Goal: Communication & Community: Ask a question

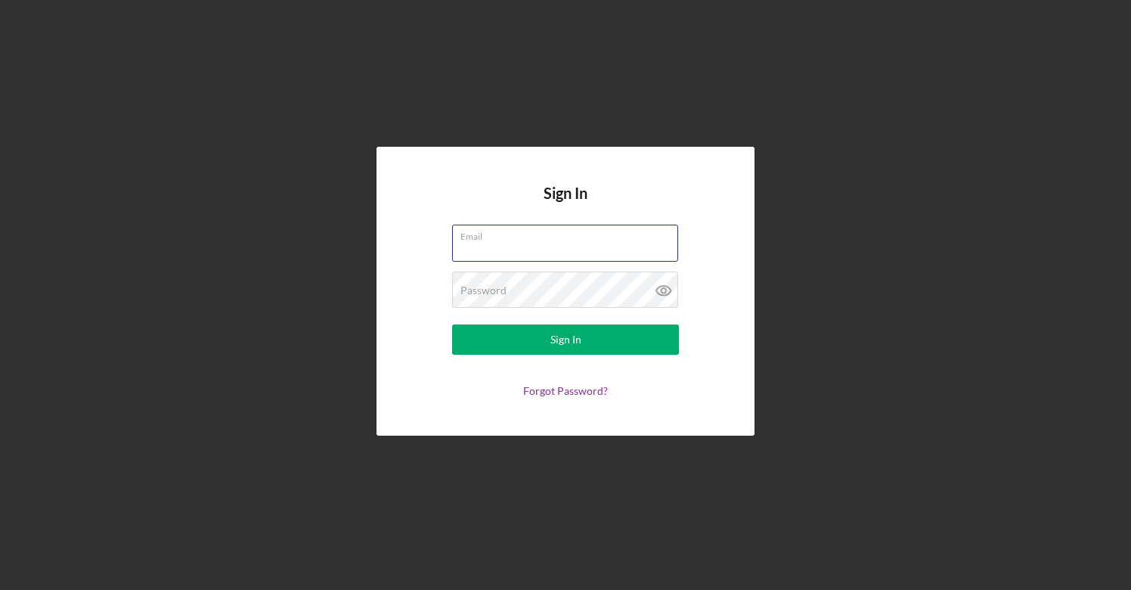
type input "[PERSON_NAME][EMAIL_ADDRESS][DOMAIN_NAME]"
click at [566, 340] on button "Sign In" at bounding box center [565, 339] width 227 height 30
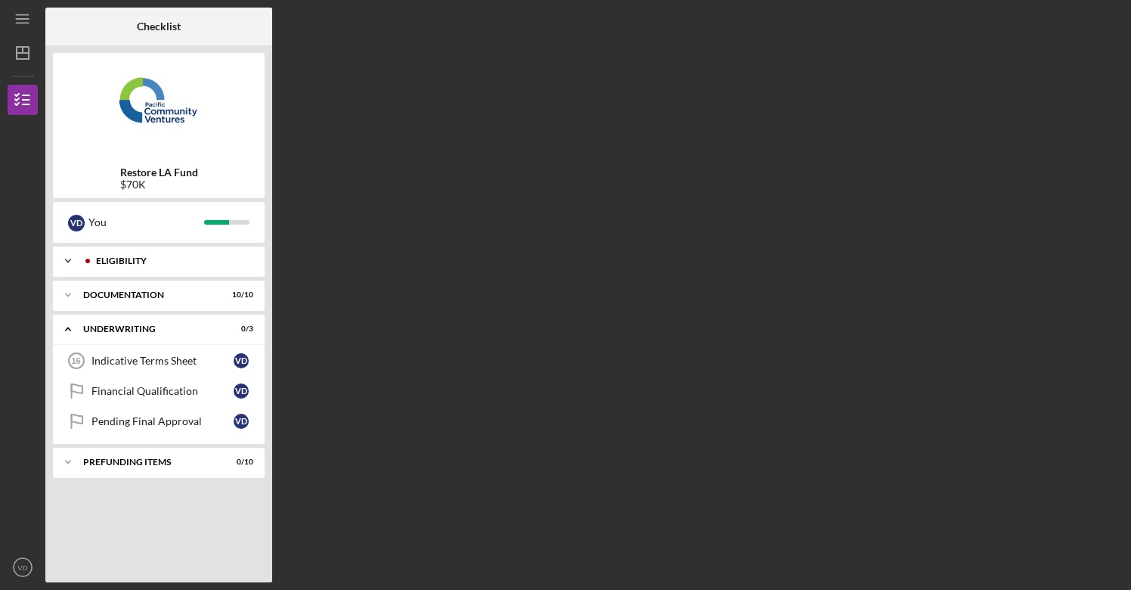
click at [203, 262] on div "Eligibility" at bounding box center [171, 260] width 150 height 9
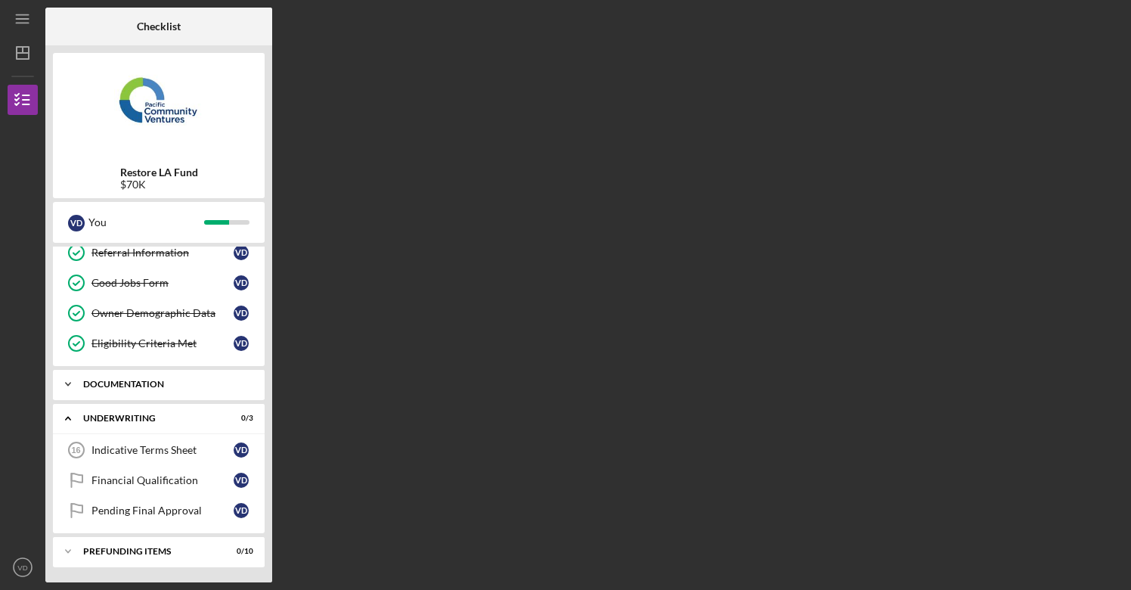
scroll to position [101, 0]
click at [131, 382] on div "Documentation" at bounding box center [164, 384] width 163 height 9
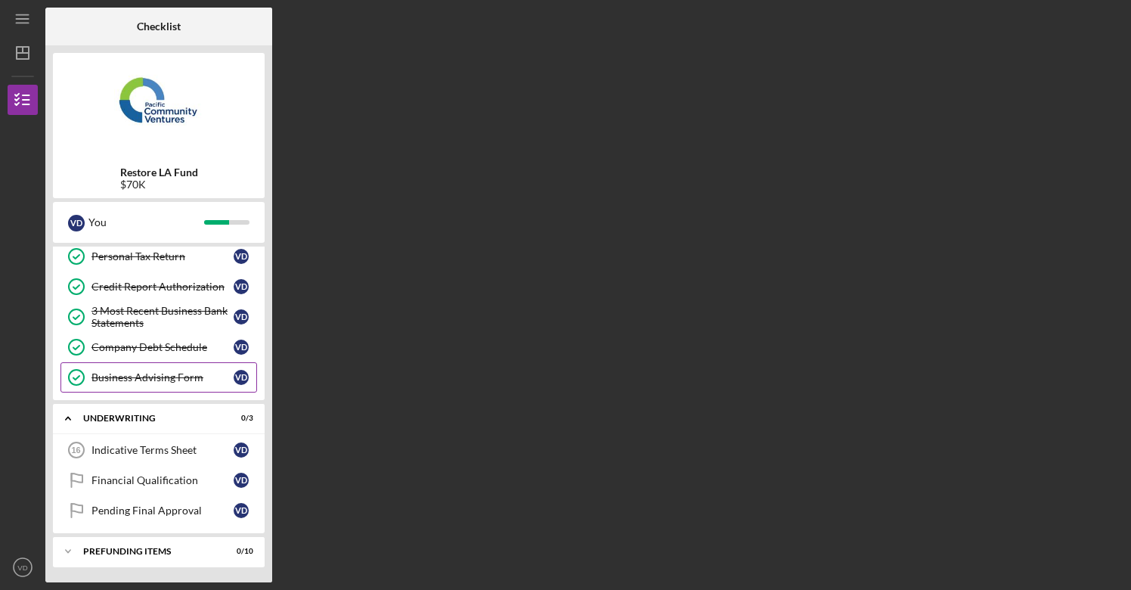
scroll to position [411, 0]
click at [139, 451] on div "Indicative Terms Sheet" at bounding box center [162, 450] width 142 height 12
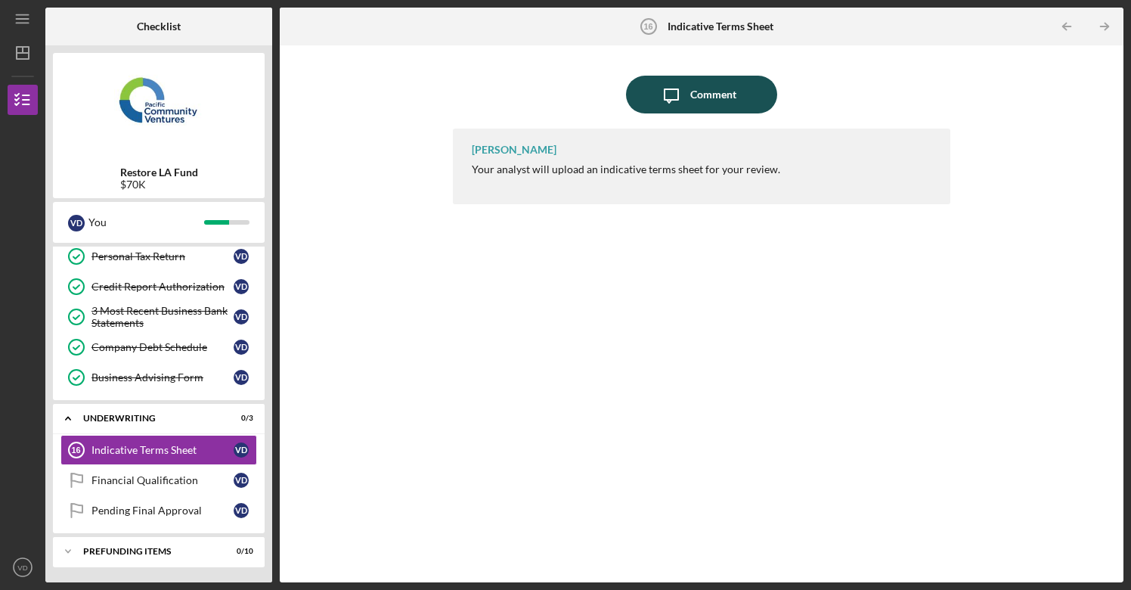
click at [702, 93] on div "Comment" at bounding box center [713, 95] width 46 height 38
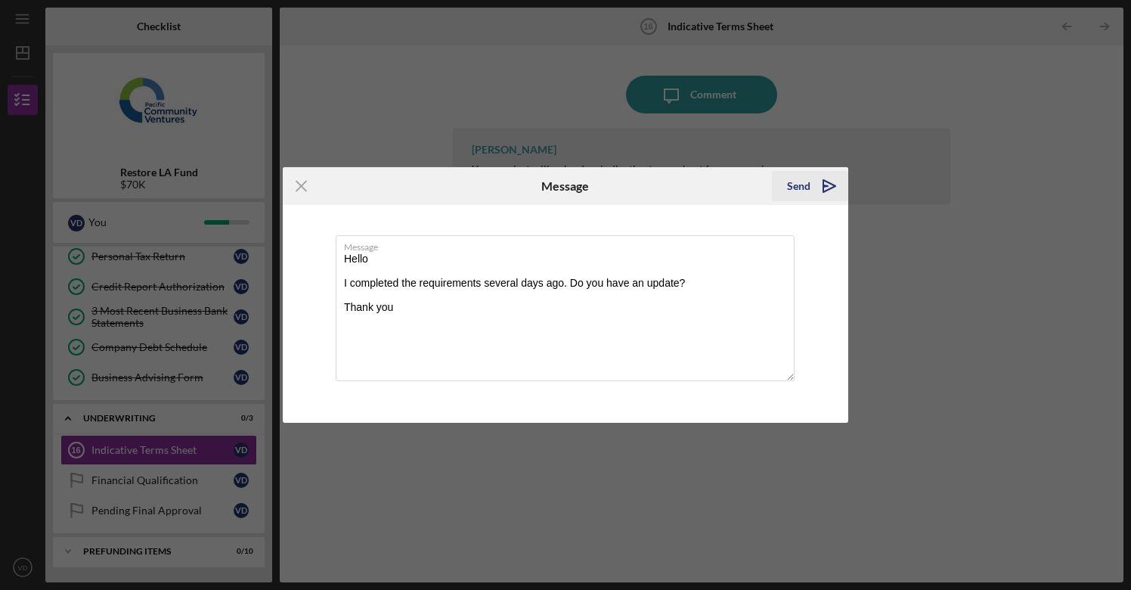
type textarea "Hello I completed the requirements several days ago. Do you have an update? Tha…"
click at [811, 183] on icon "Icon/icon-invite-send" at bounding box center [830, 186] width 38 height 38
